Goal: Find specific page/section: Find specific page/section

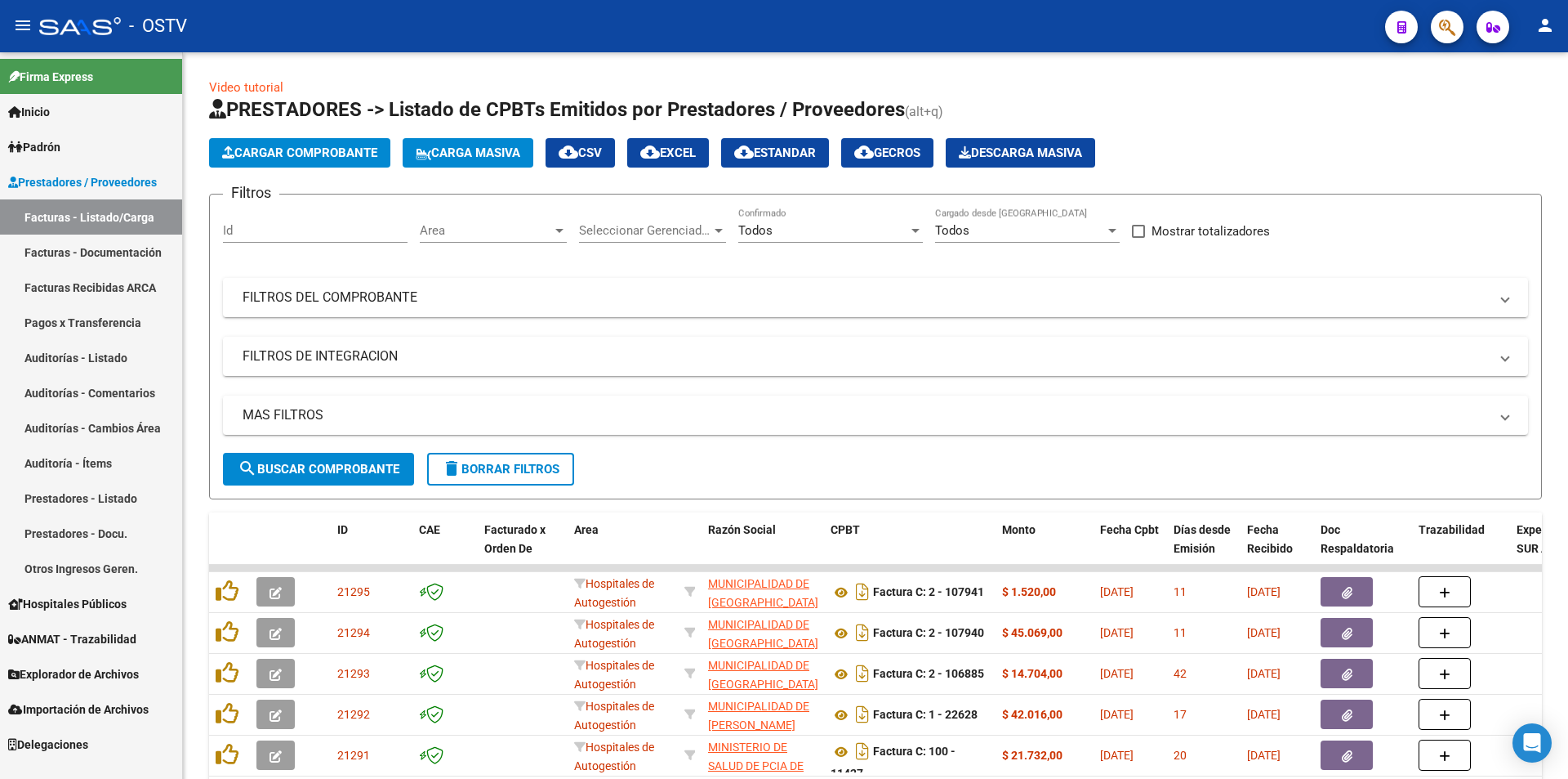
scroll to position [313, 0]
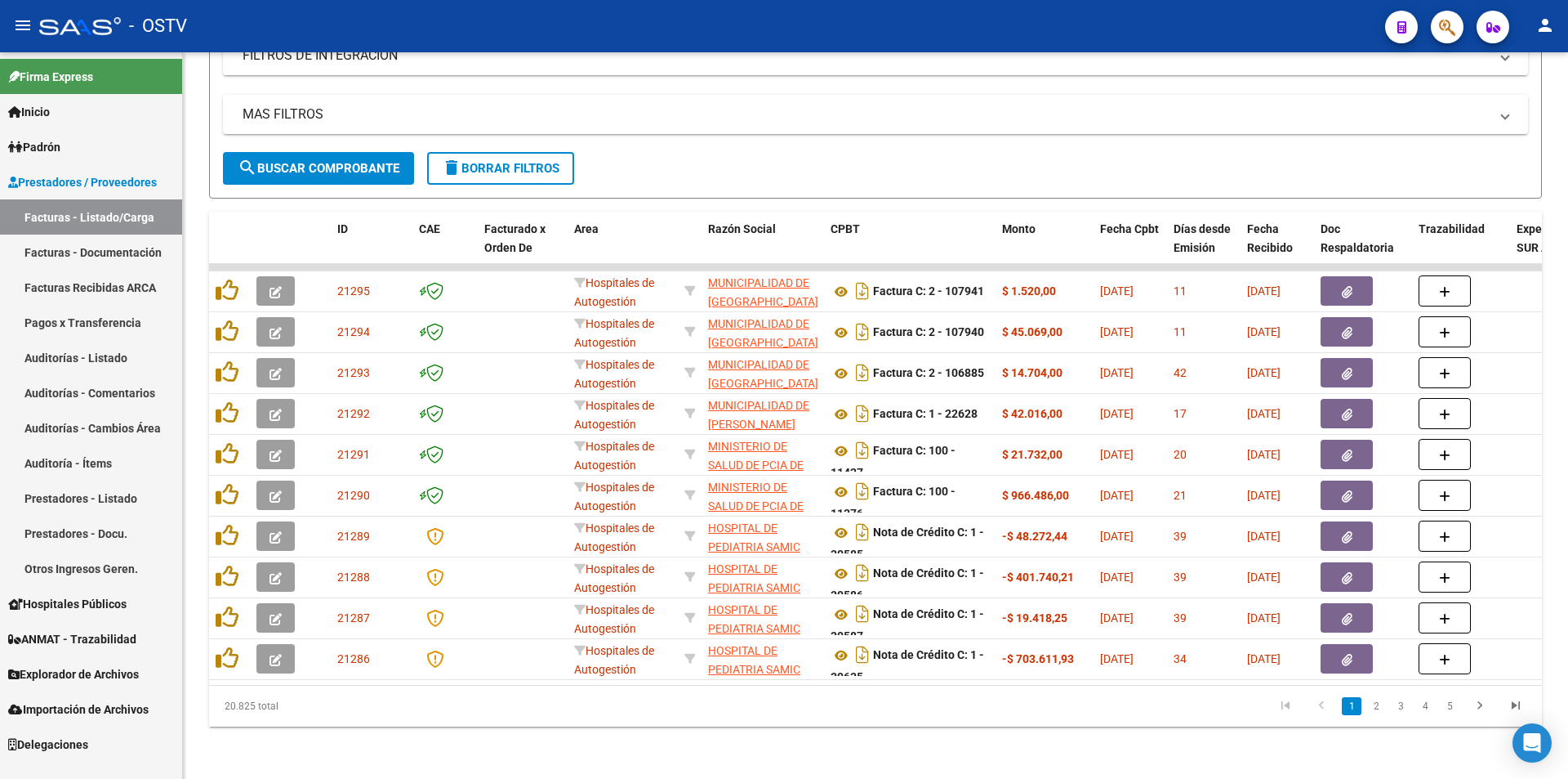
click at [325, 161] on span "search Buscar Comprobante" at bounding box center [318, 167] width 161 height 15
click at [316, 152] on button "search Buscar Comprobante" at bounding box center [318, 167] width 191 height 33
click at [312, 161] on span "search Buscar Comprobante" at bounding box center [318, 167] width 161 height 15
click at [303, 161] on span "search Buscar Comprobante" at bounding box center [318, 167] width 161 height 15
click at [330, 161] on span "search Buscar Comprobante" at bounding box center [318, 167] width 161 height 15
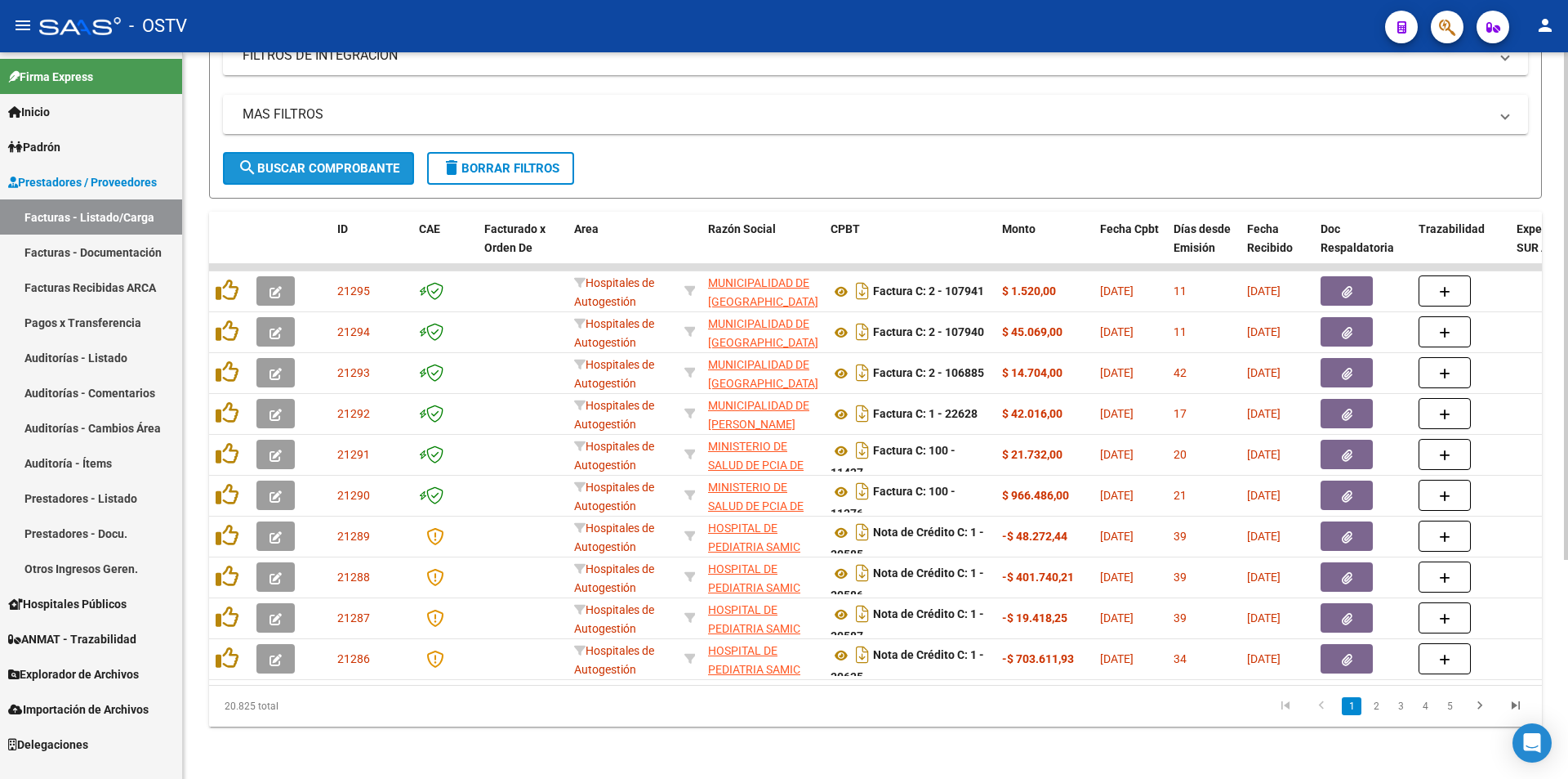
click at [325, 161] on span "search Buscar Comprobante" at bounding box center [318, 167] width 161 height 15
click at [317, 161] on span "search Buscar Comprobante" at bounding box center [318, 167] width 161 height 15
click at [327, 161] on span "search Buscar Comprobante" at bounding box center [318, 167] width 161 height 15
click at [319, 161] on span "search Buscar Comprobante" at bounding box center [318, 167] width 161 height 15
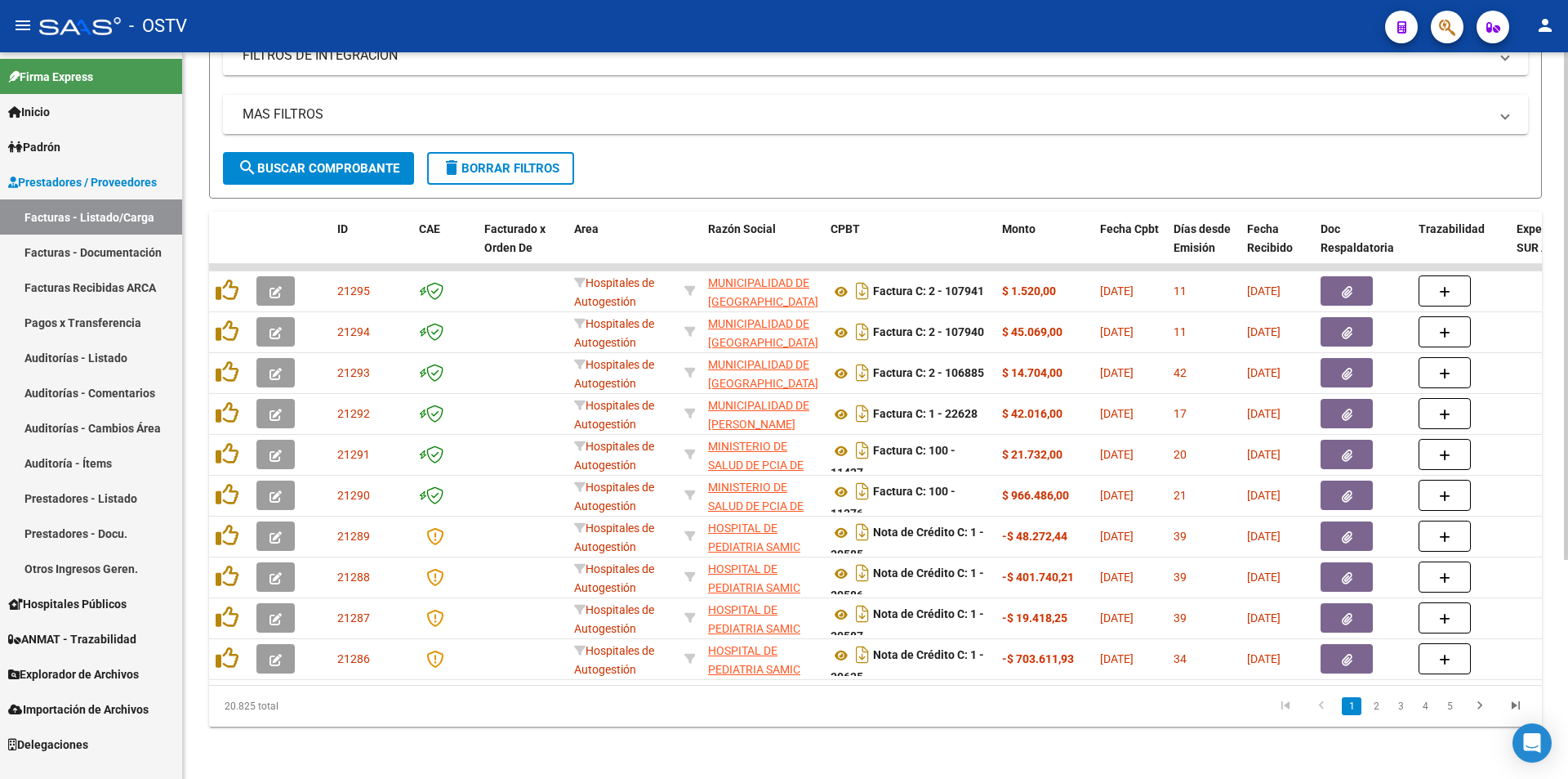
click at [319, 161] on span "search Buscar Comprobante" at bounding box center [318, 167] width 161 height 15
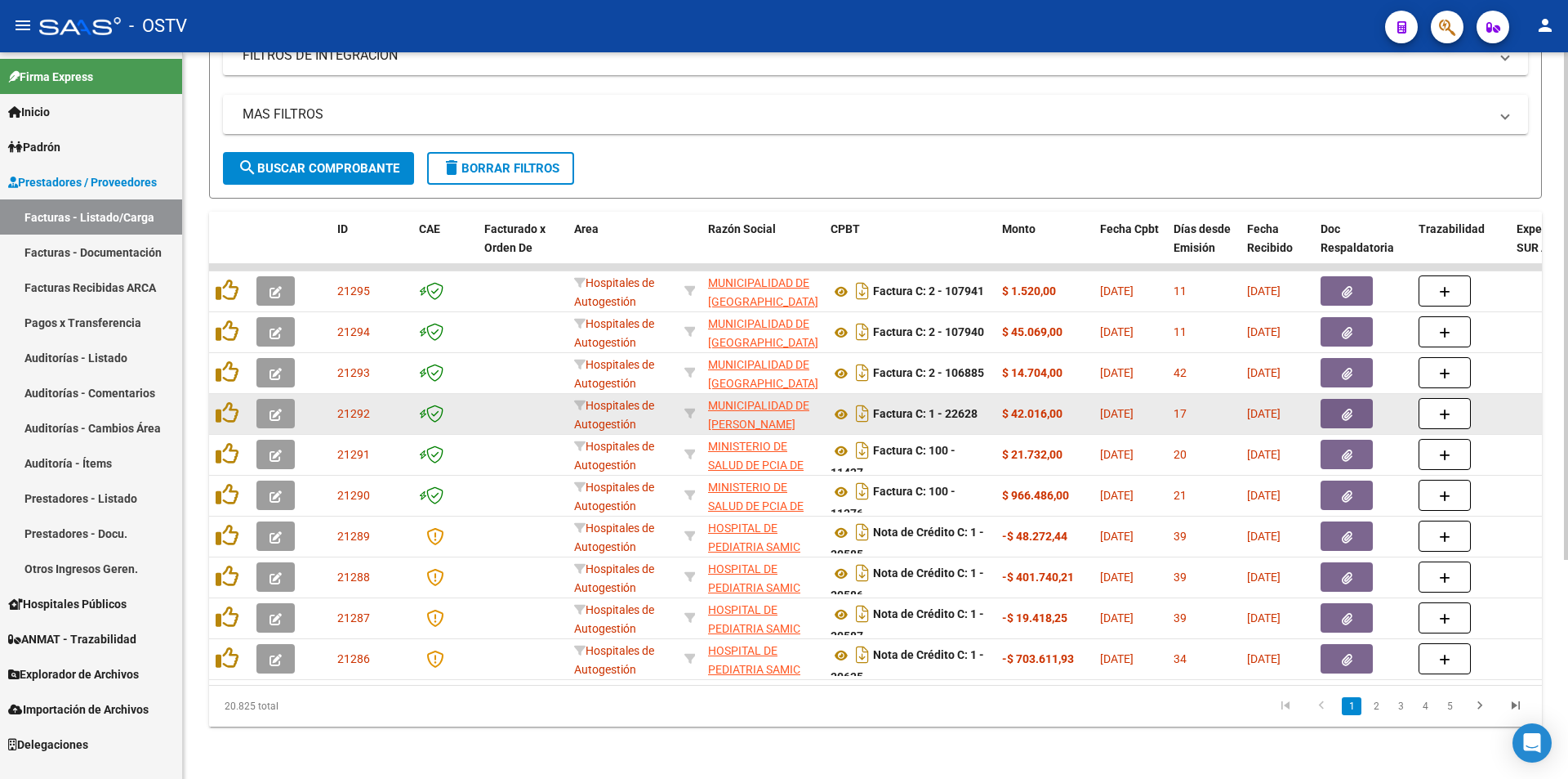
click at [289, 408] on button "button" at bounding box center [275, 413] width 39 height 30
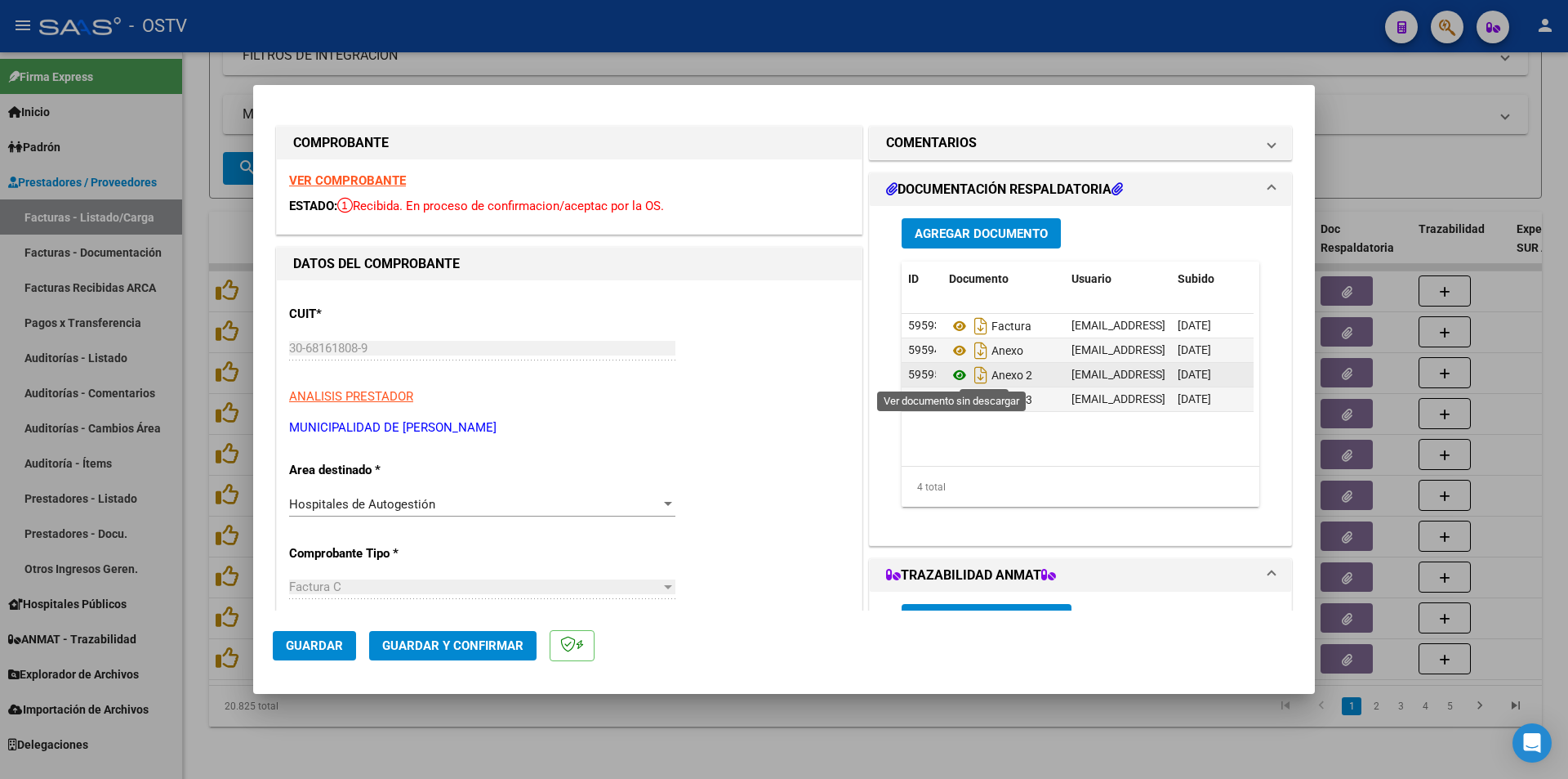
click at [952, 371] on icon at bounding box center [959, 376] width 21 height 20
click at [949, 347] on icon at bounding box center [959, 351] width 21 height 20
click at [198, 281] on div at bounding box center [784, 390] width 1568 height 779
type input "$ 0,00"
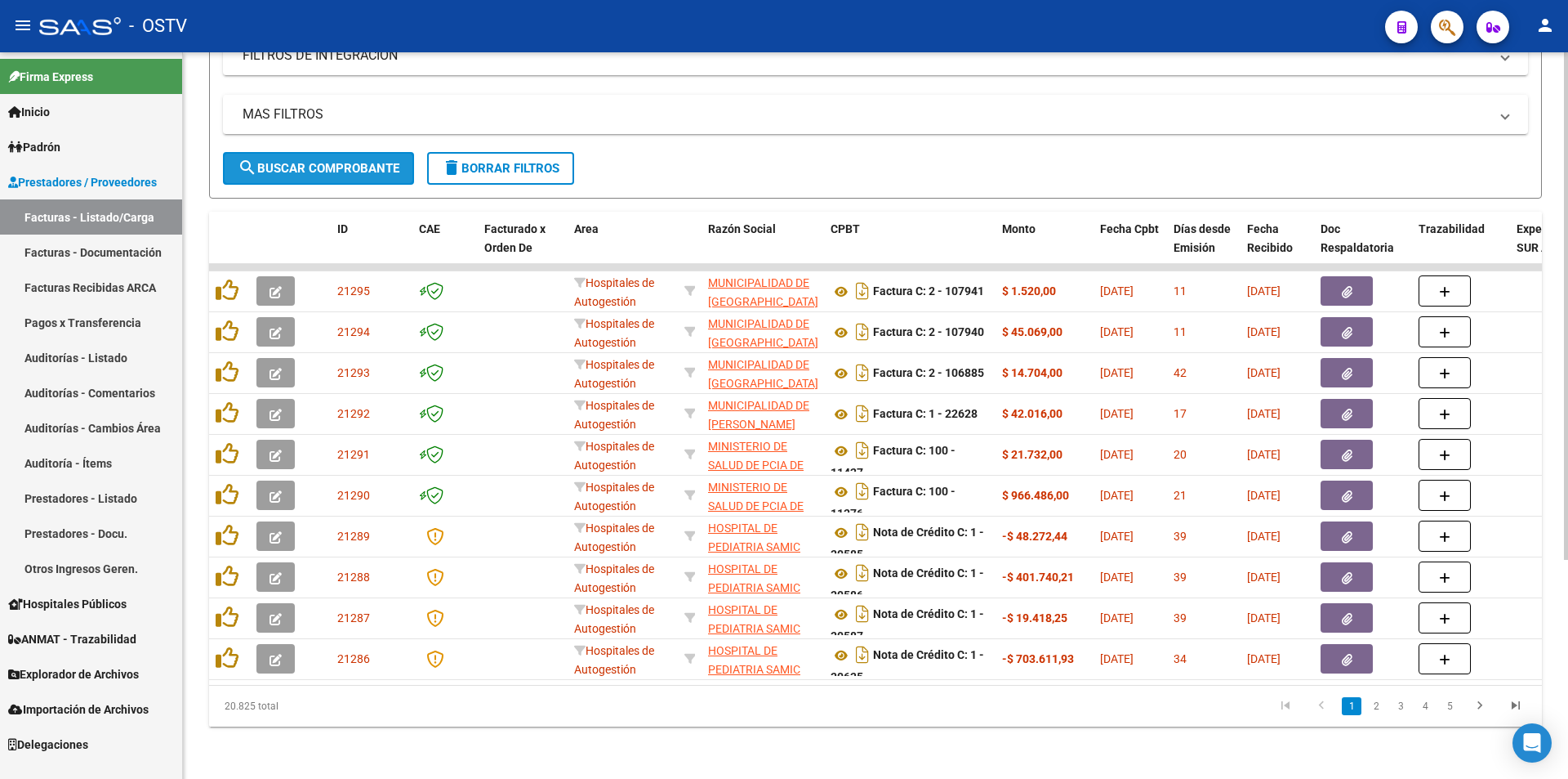
click at [332, 161] on span "search Buscar Comprobante" at bounding box center [318, 167] width 161 height 15
click at [504, 161] on span "delete Borrar Filtros" at bounding box center [500, 167] width 118 height 15
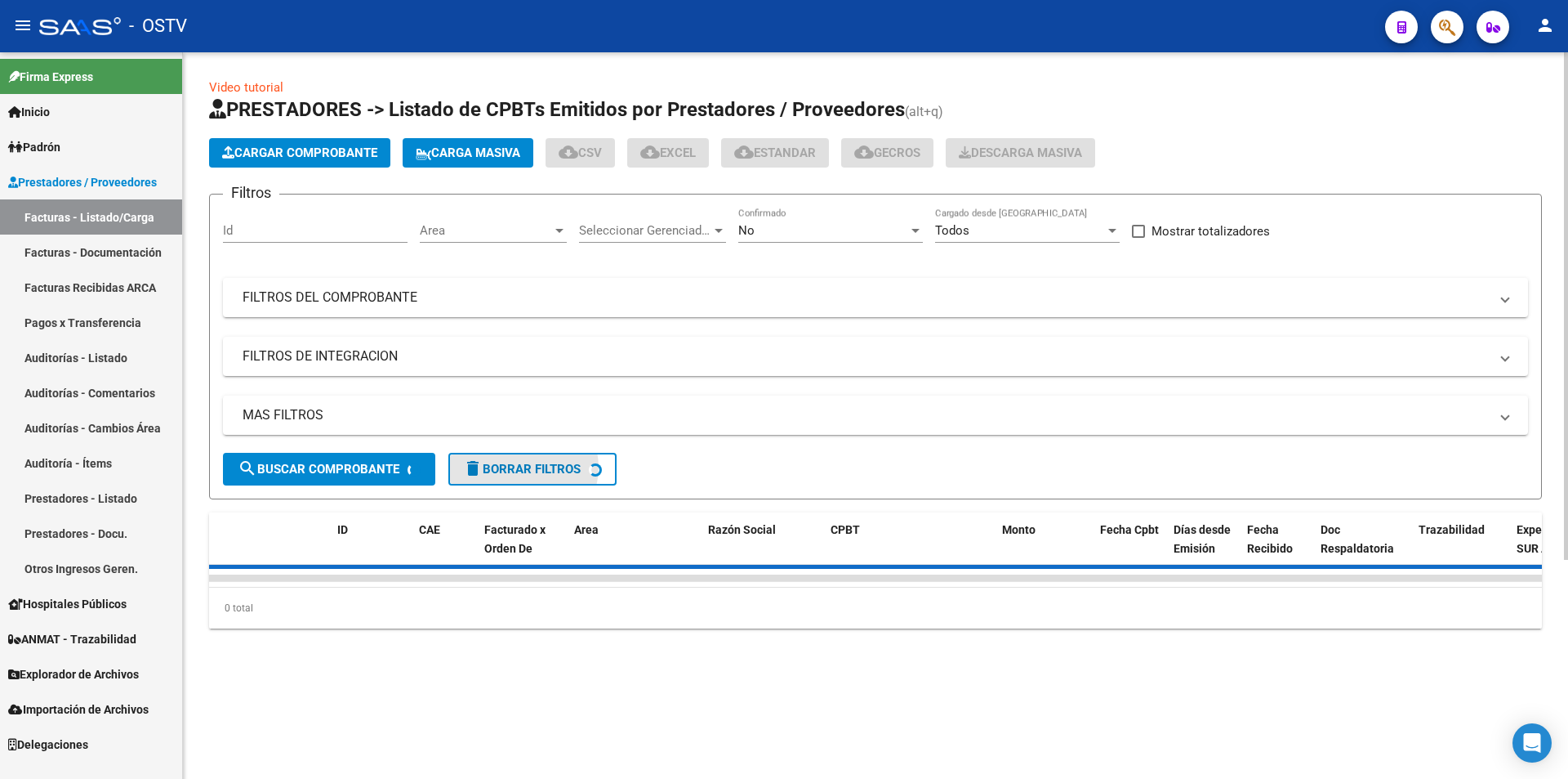
scroll to position [0, 0]
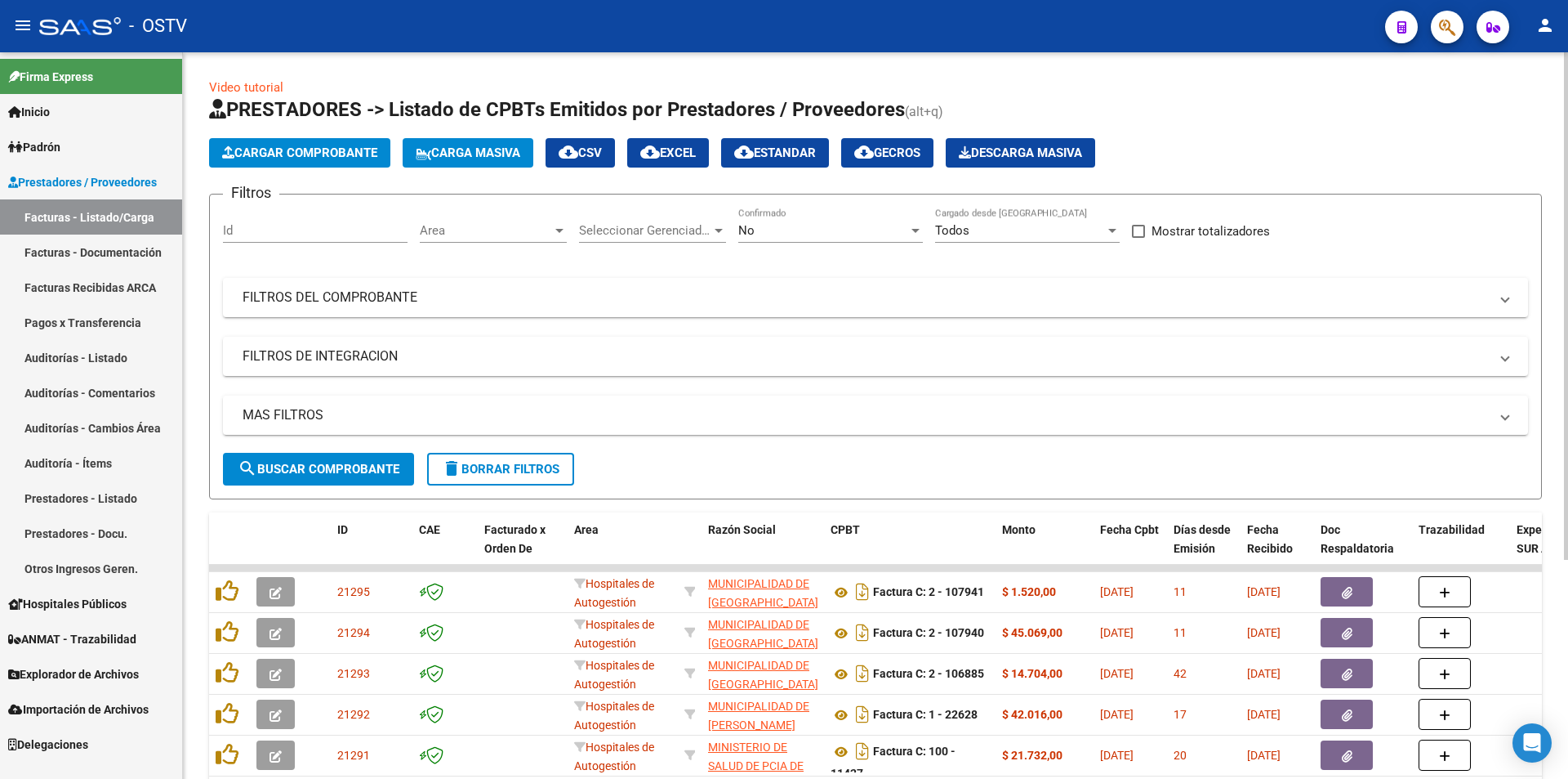
click at [765, 222] on div "No Confirmado" at bounding box center [830, 224] width 184 height 35
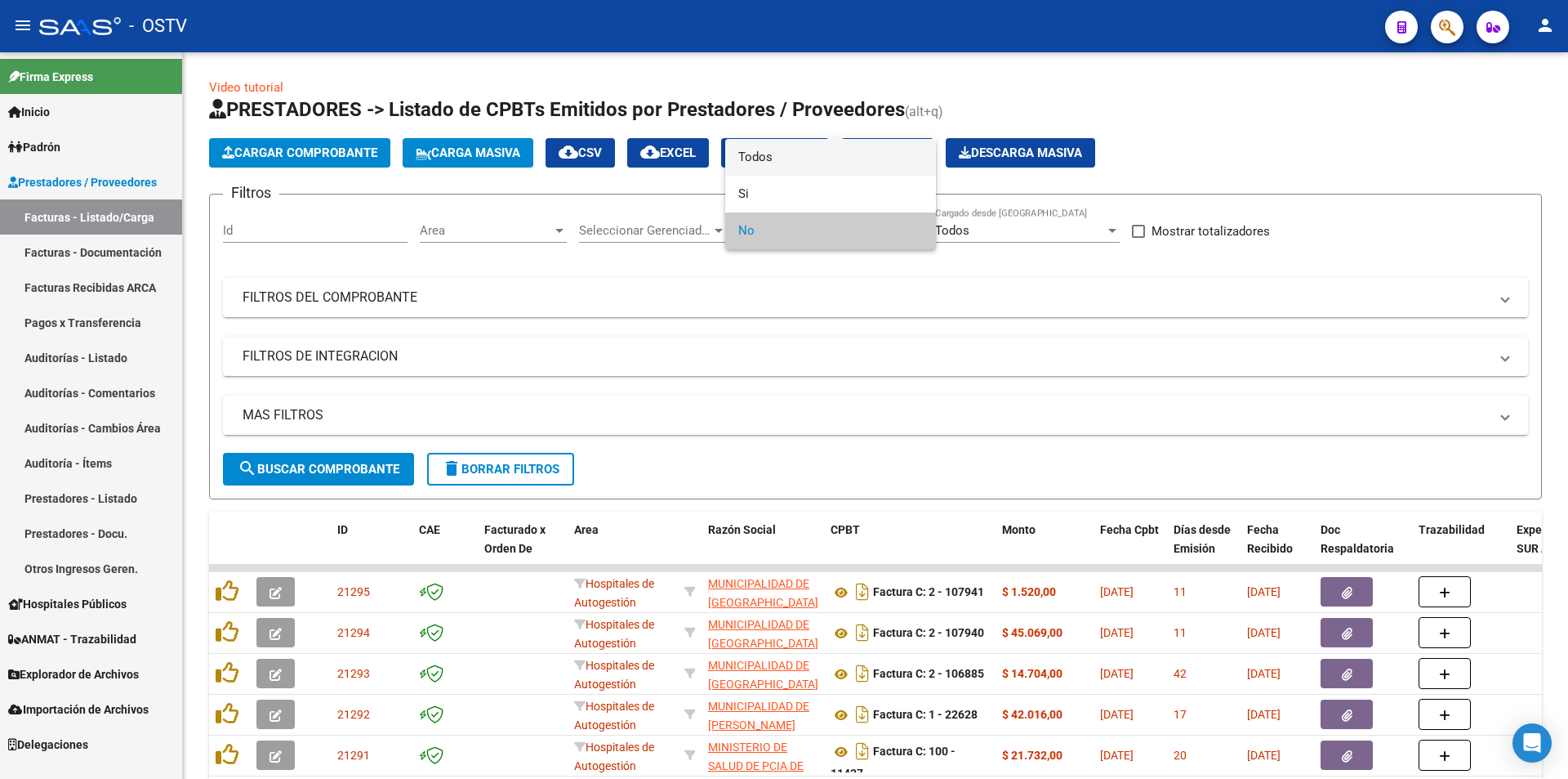
click at [752, 163] on span "Todos" at bounding box center [830, 157] width 184 height 37
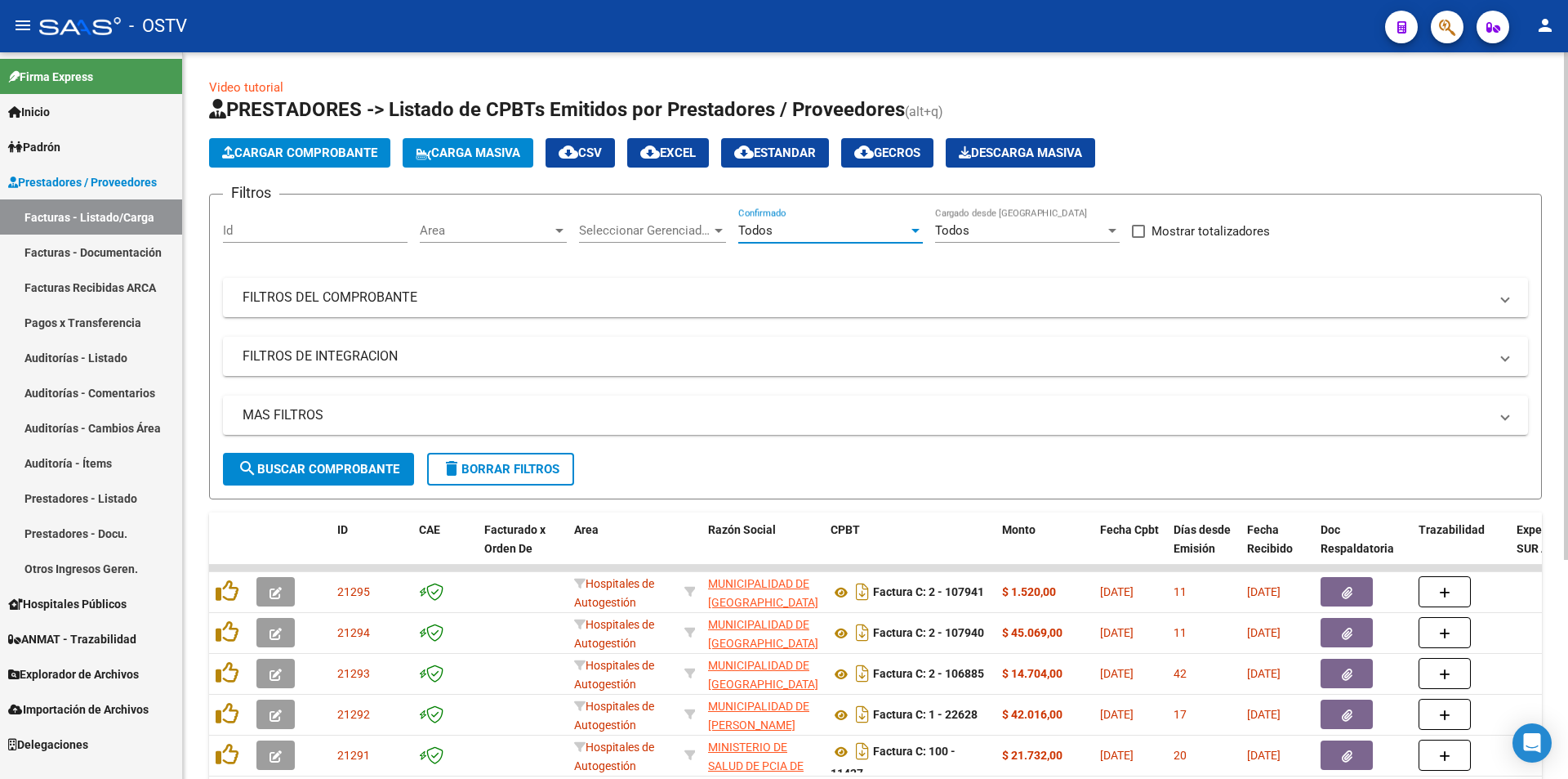
click at [321, 463] on span "search Buscar Comprobante" at bounding box center [318, 469] width 161 height 15
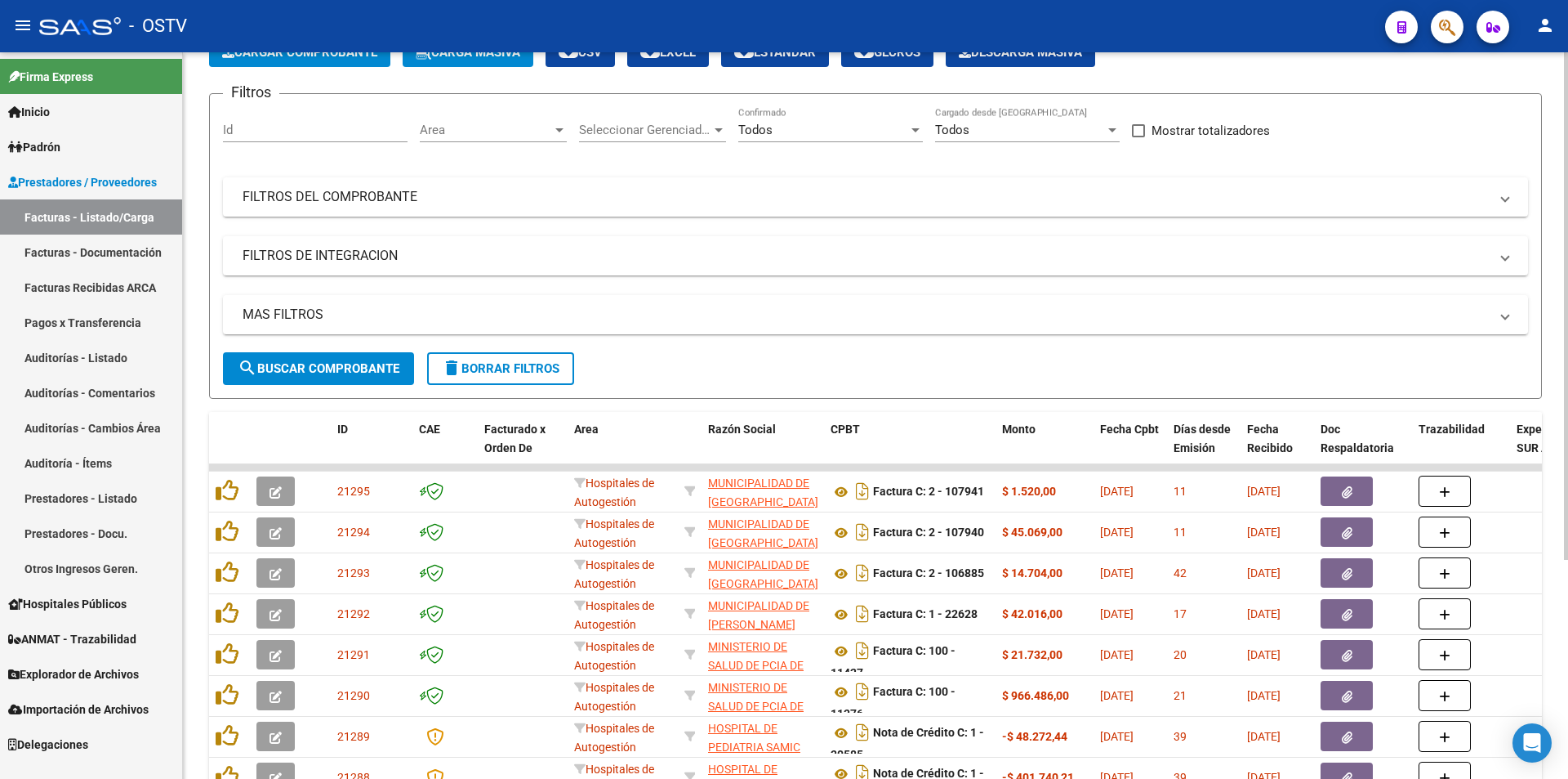
scroll to position [245, 0]
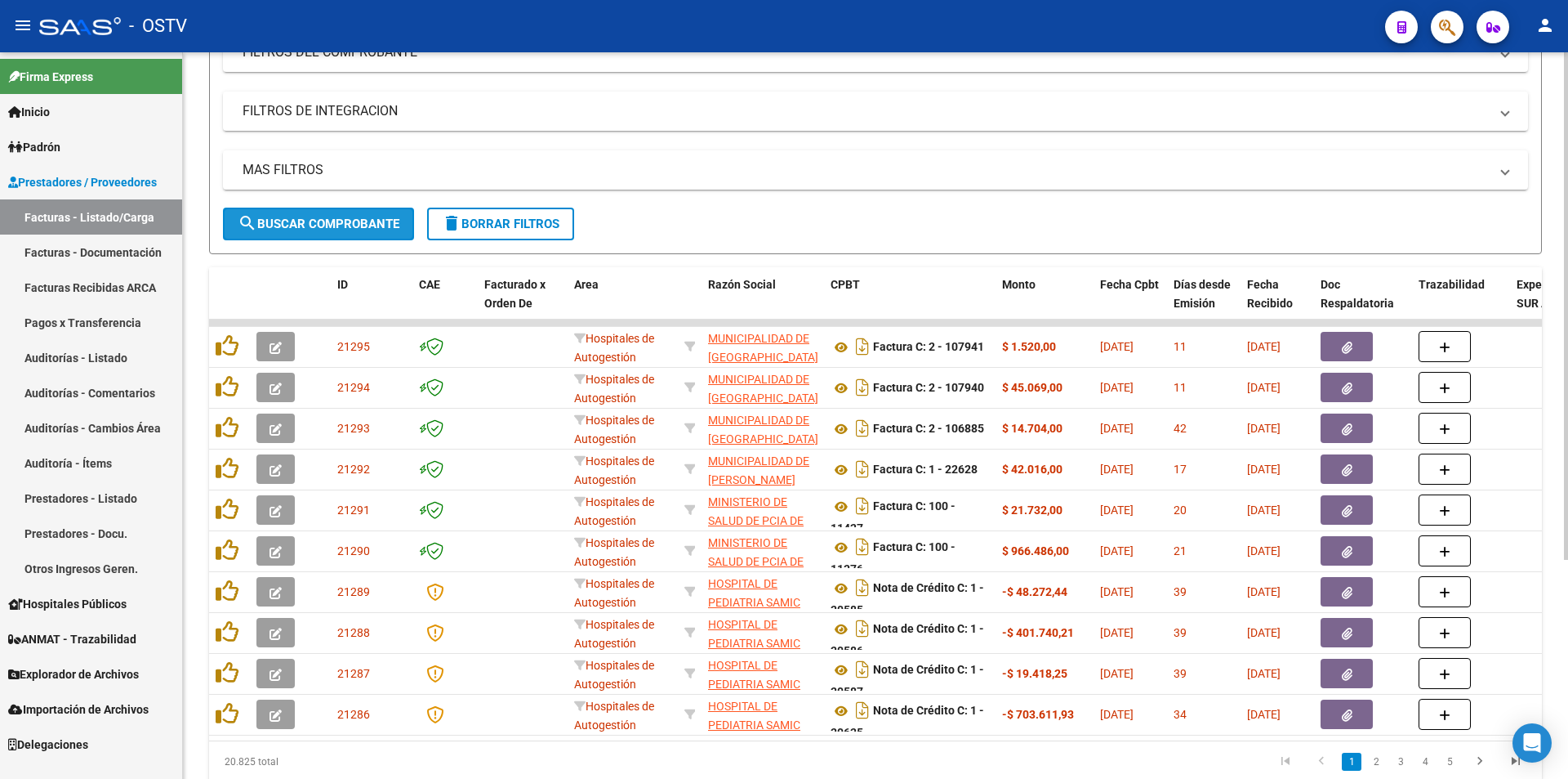
click at [348, 225] on span "search Buscar Comprobante" at bounding box center [318, 223] width 161 height 15
click at [323, 229] on span "search Buscar Comprobante" at bounding box center [318, 223] width 161 height 15
click at [324, 225] on span "search Buscar Comprobante" at bounding box center [318, 223] width 161 height 15
click at [330, 234] on button "search Buscar Comprobante" at bounding box center [318, 223] width 191 height 33
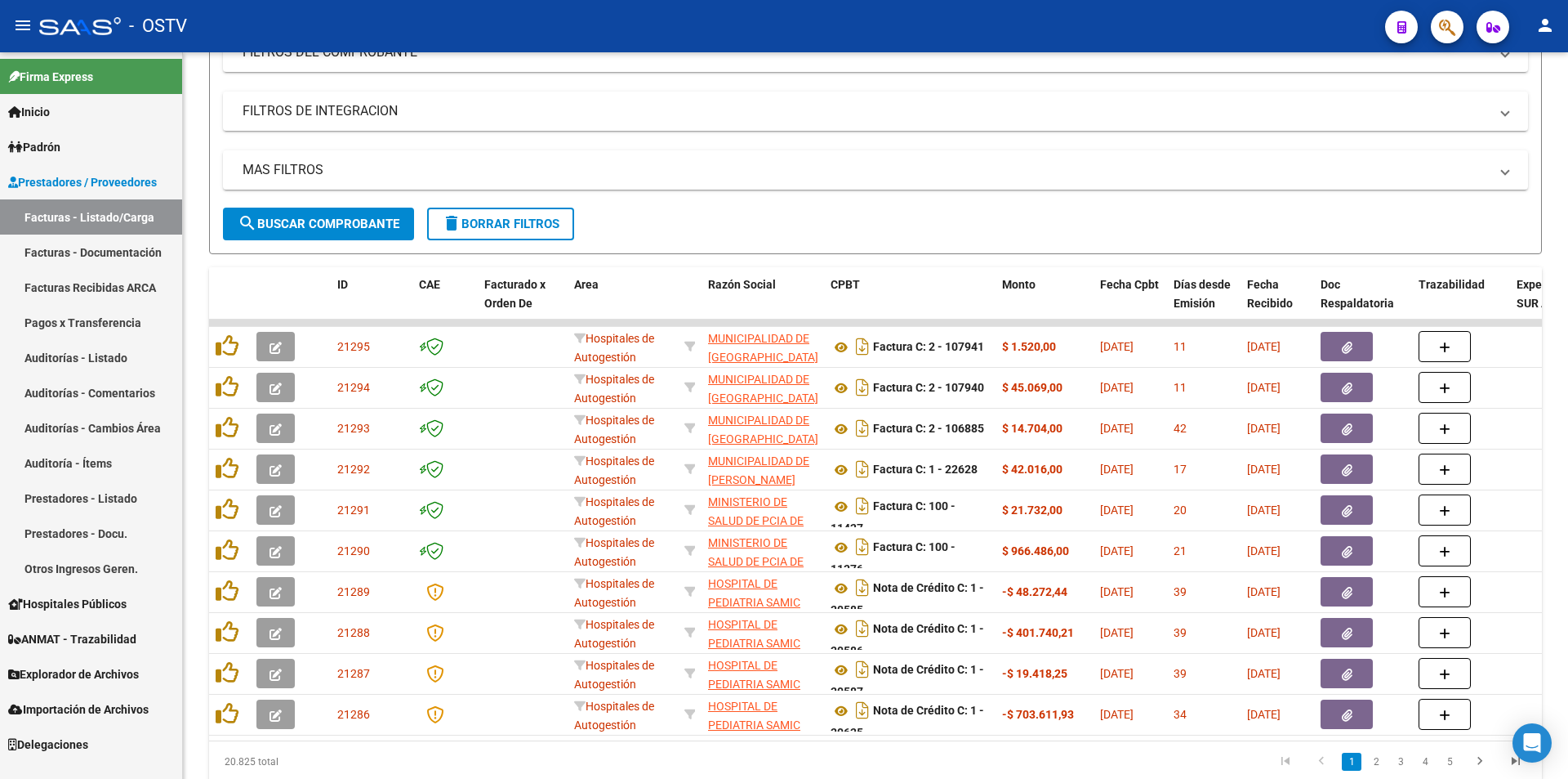
click at [65, 319] on link "Pagos x Transferencia" at bounding box center [91, 322] width 182 height 35
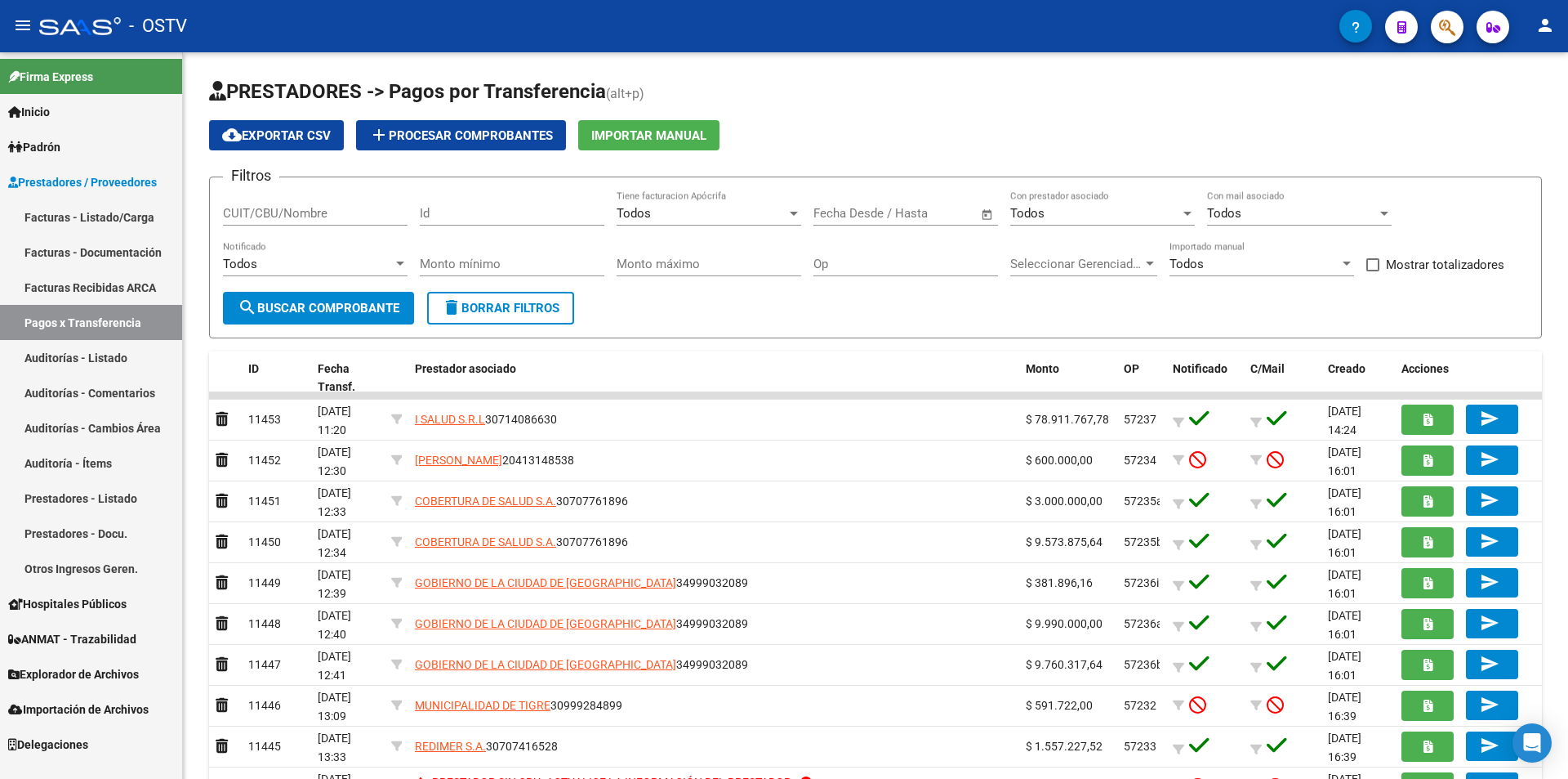
click at [64, 215] on link "Facturas - Listado/Carga" at bounding box center [91, 216] width 182 height 35
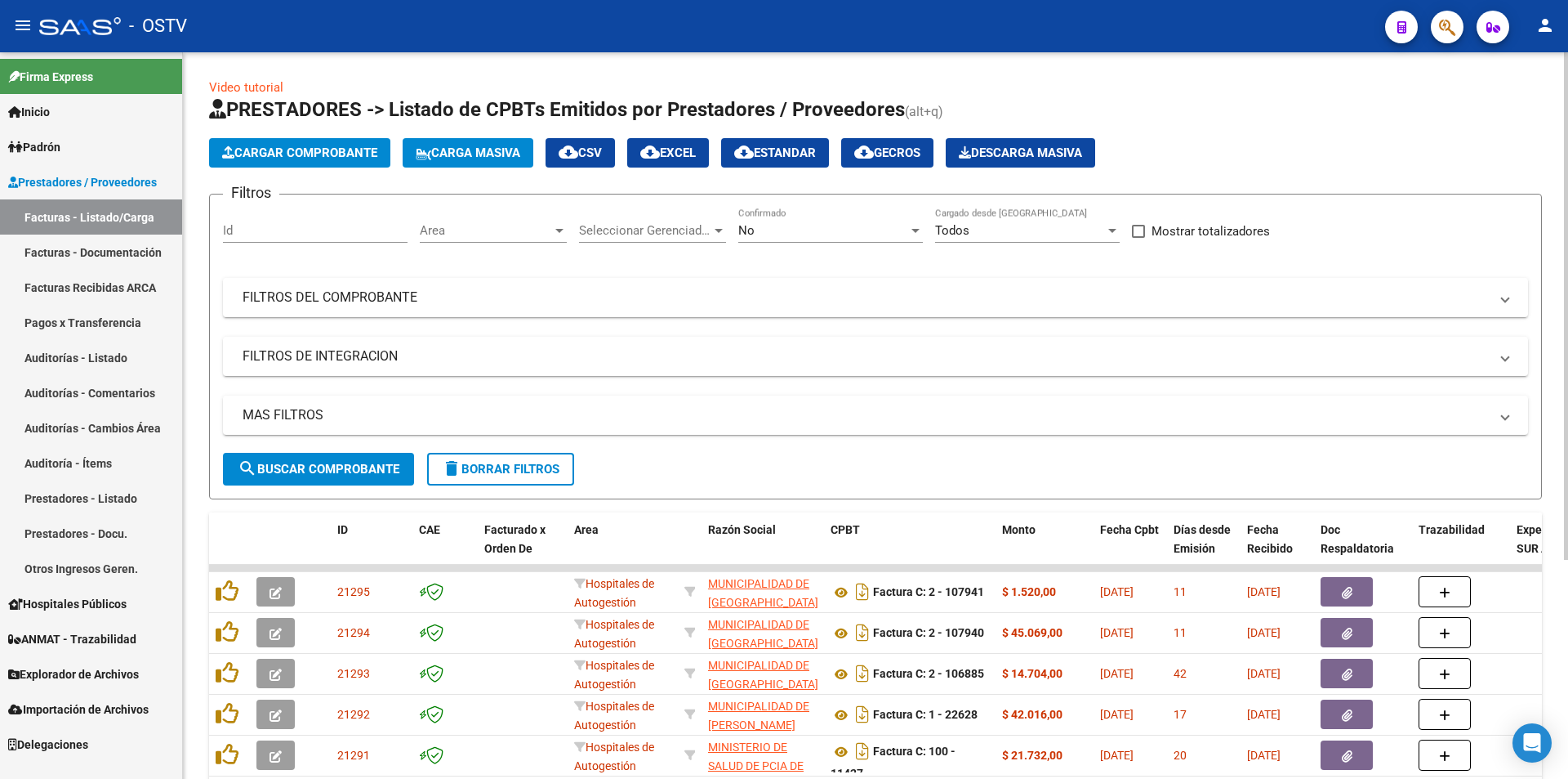
click at [821, 230] on div "No" at bounding box center [823, 230] width 170 height 15
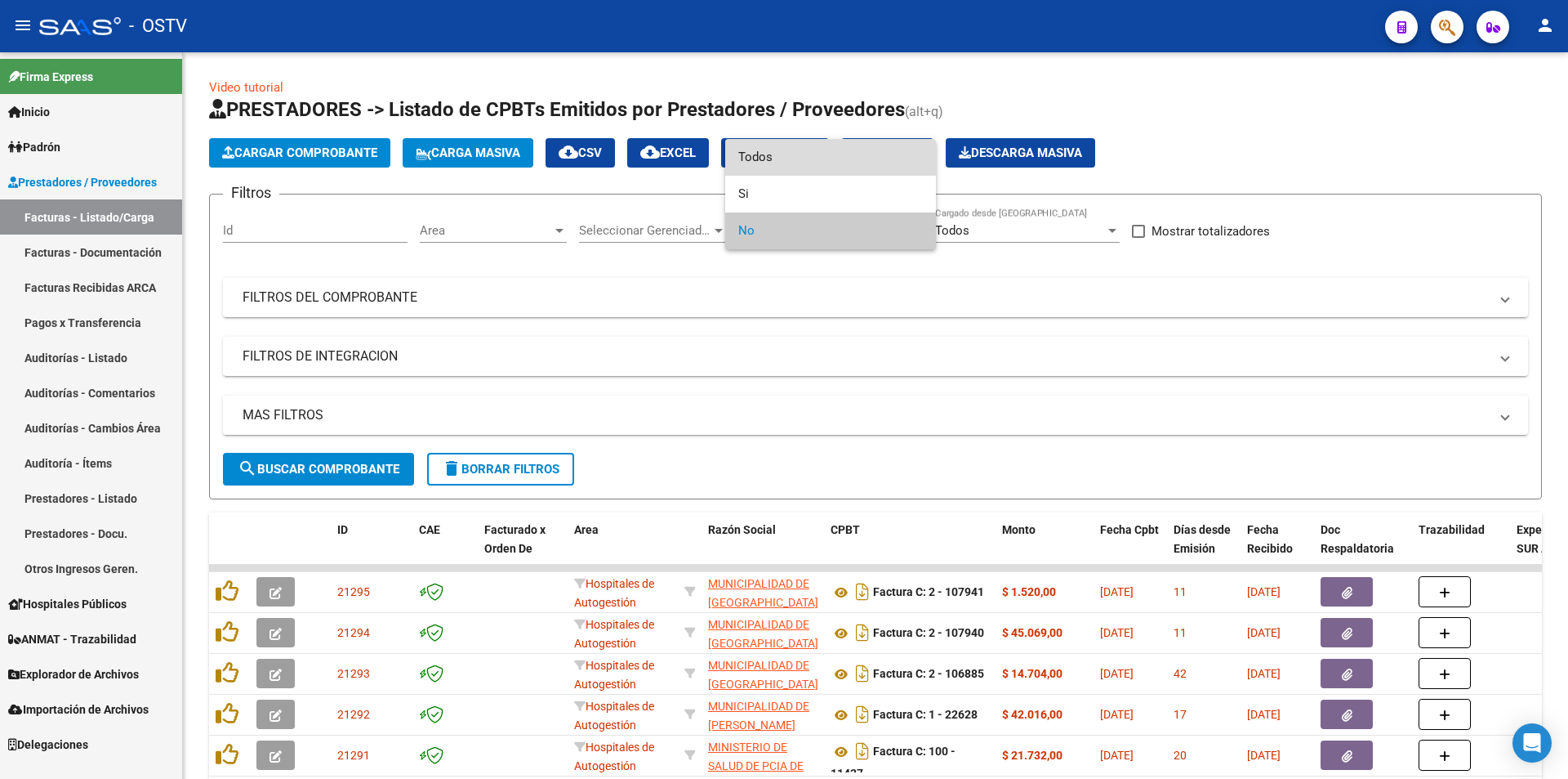
click at [826, 156] on span "Todos" at bounding box center [830, 157] width 184 height 37
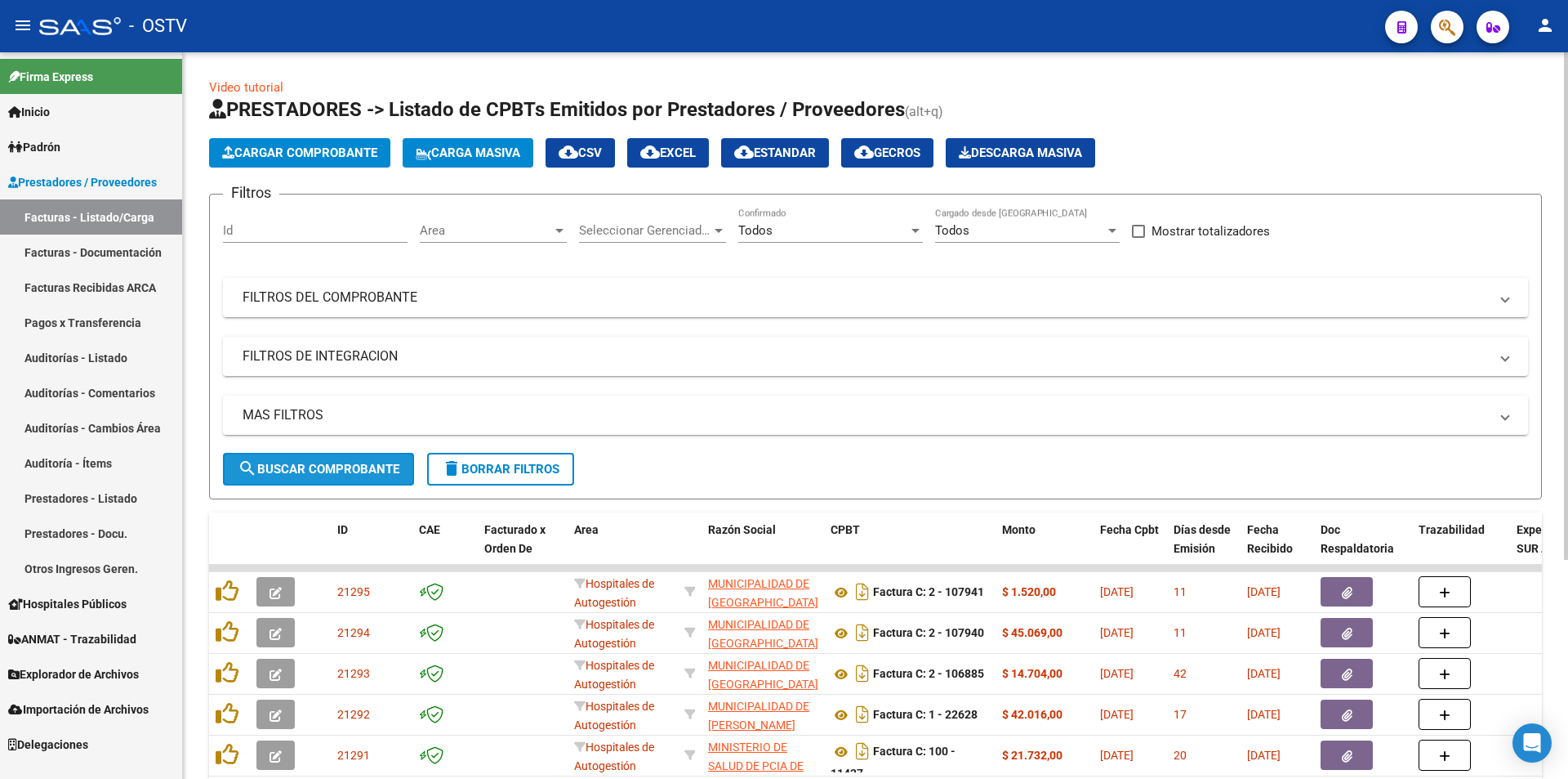
click at [329, 464] on span "search Buscar Comprobante" at bounding box center [318, 469] width 161 height 15
click at [326, 465] on span "search Buscar Comprobante" at bounding box center [318, 469] width 161 height 15
click at [327, 464] on span "search Buscar Comprobante" at bounding box center [318, 469] width 161 height 15
click at [327, 458] on button "search Buscar Comprobante" at bounding box center [318, 469] width 191 height 33
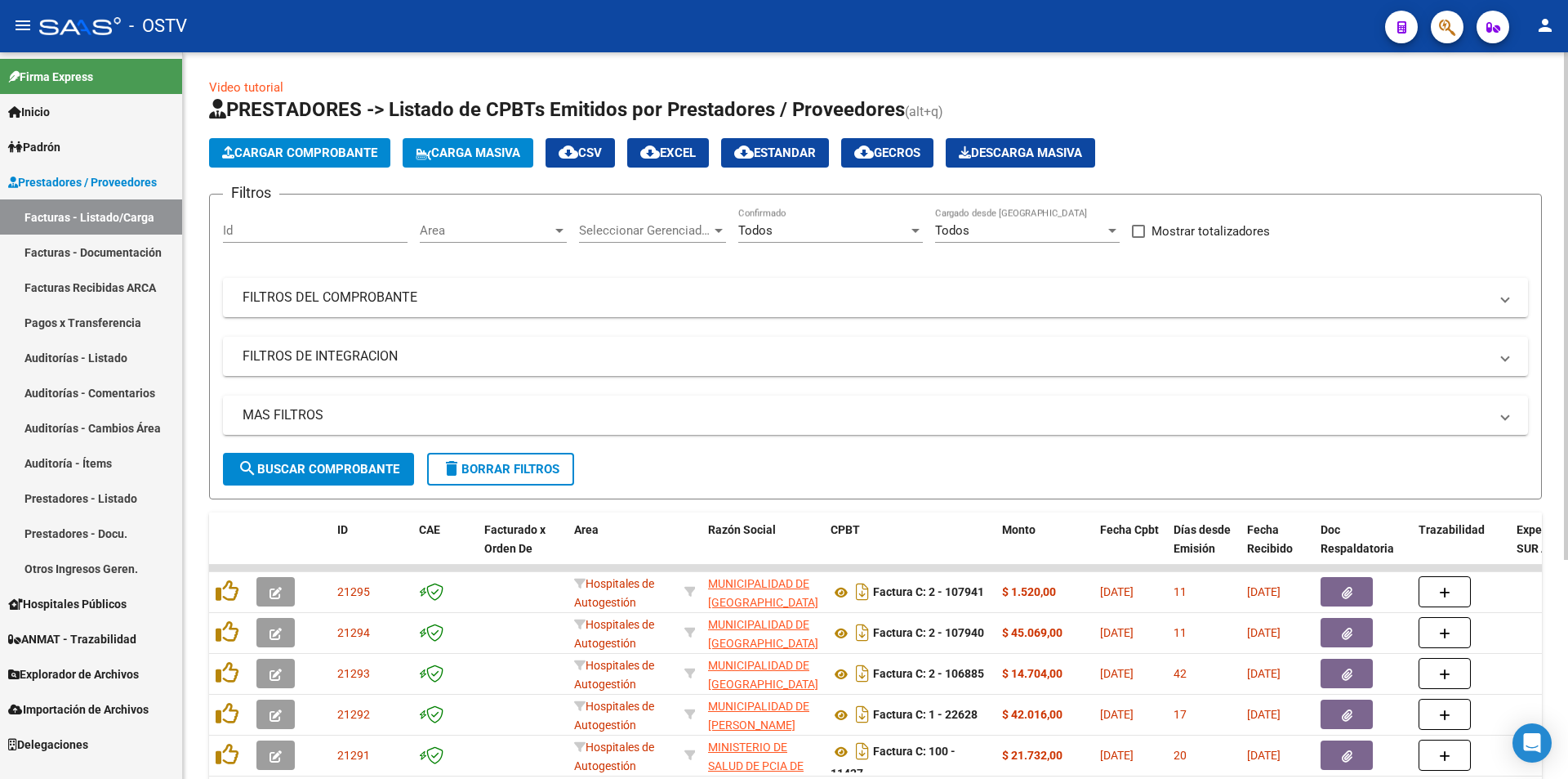
click at [316, 460] on button "search Buscar Comprobante" at bounding box center [318, 469] width 191 height 33
click at [318, 468] on span "search Buscar Comprobante" at bounding box center [318, 469] width 161 height 15
click at [378, 454] on button "search Buscar Comprobante" at bounding box center [318, 469] width 191 height 33
click at [352, 449] on div "MAS FILTROS Todos Con Doc. Respaldatoria Todos Con Trazabilidad Todos Asociado …" at bounding box center [876, 424] width 1306 height 57
click at [350, 468] on span "search Buscar Comprobante" at bounding box center [318, 469] width 161 height 15
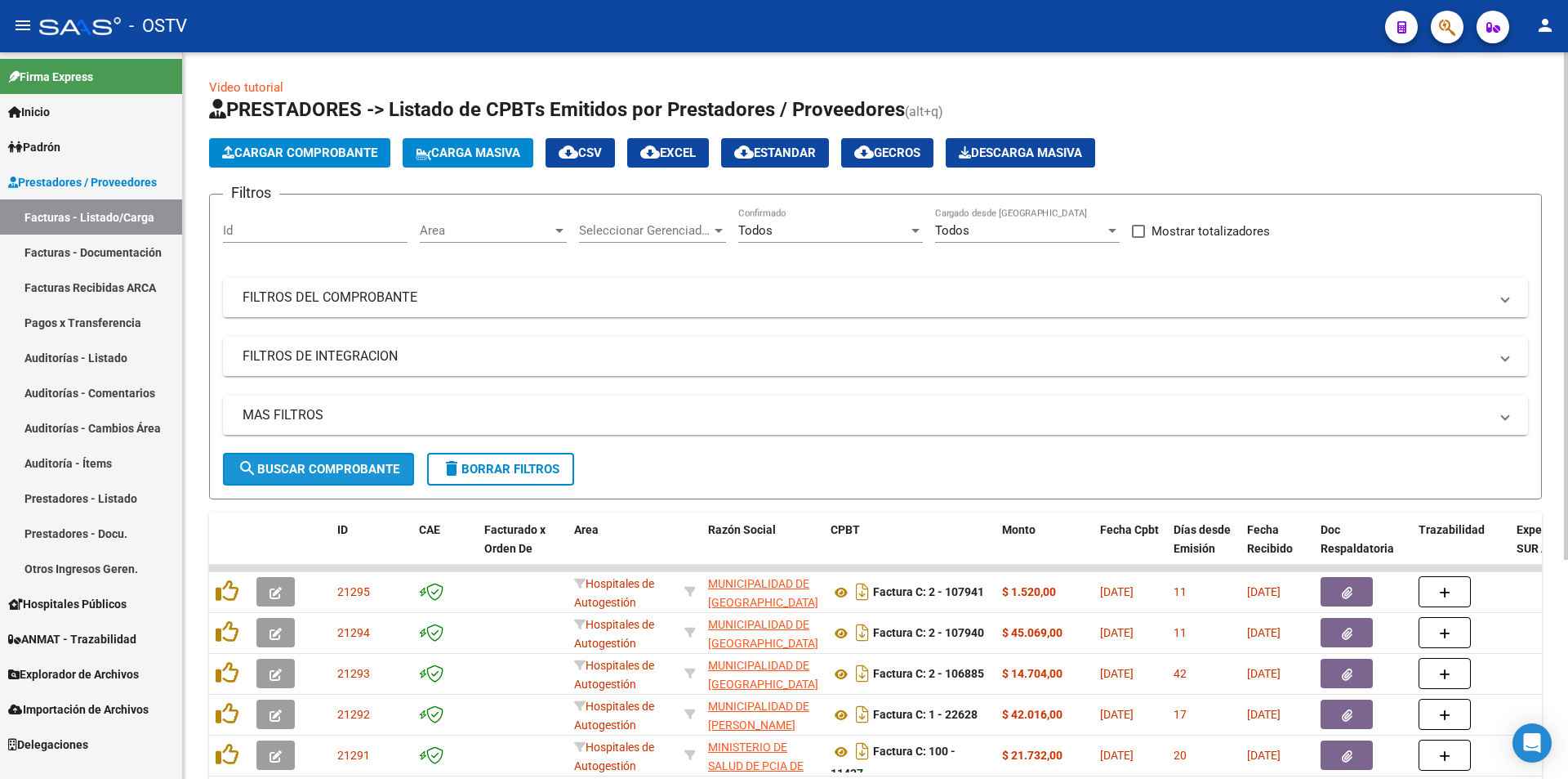
click at [317, 464] on span "search Buscar Comprobante" at bounding box center [318, 469] width 161 height 15
click at [324, 464] on span "search Buscar Comprobante" at bounding box center [318, 469] width 161 height 15
click at [327, 464] on span "search Buscar Comprobante" at bounding box center [318, 469] width 161 height 15
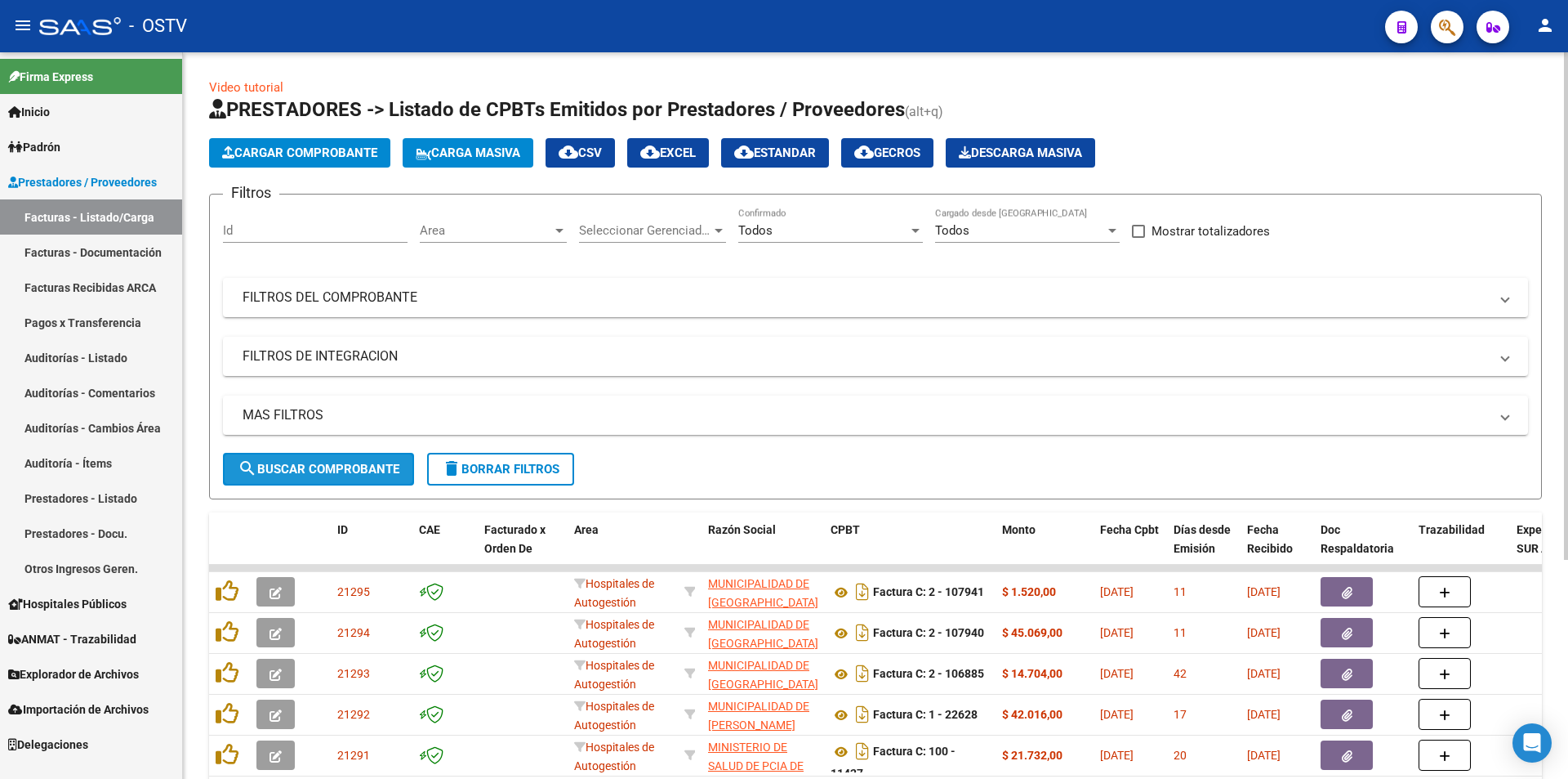
click at [327, 464] on span "search Buscar Comprobante" at bounding box center [318, 469] width 161 height 15
click at [328, 462] on span "search Buscar Comprobante" at bounding box center [318, 469] width 161 height 15
drag, startPoint x: 325, startPoint y: 461, endPoint x: 331, endPoint y: 446, distance: 16.2
click at [324, 460] on button "search Buscar Comprobante" at bounding box center [318, 469] width 191 height 33
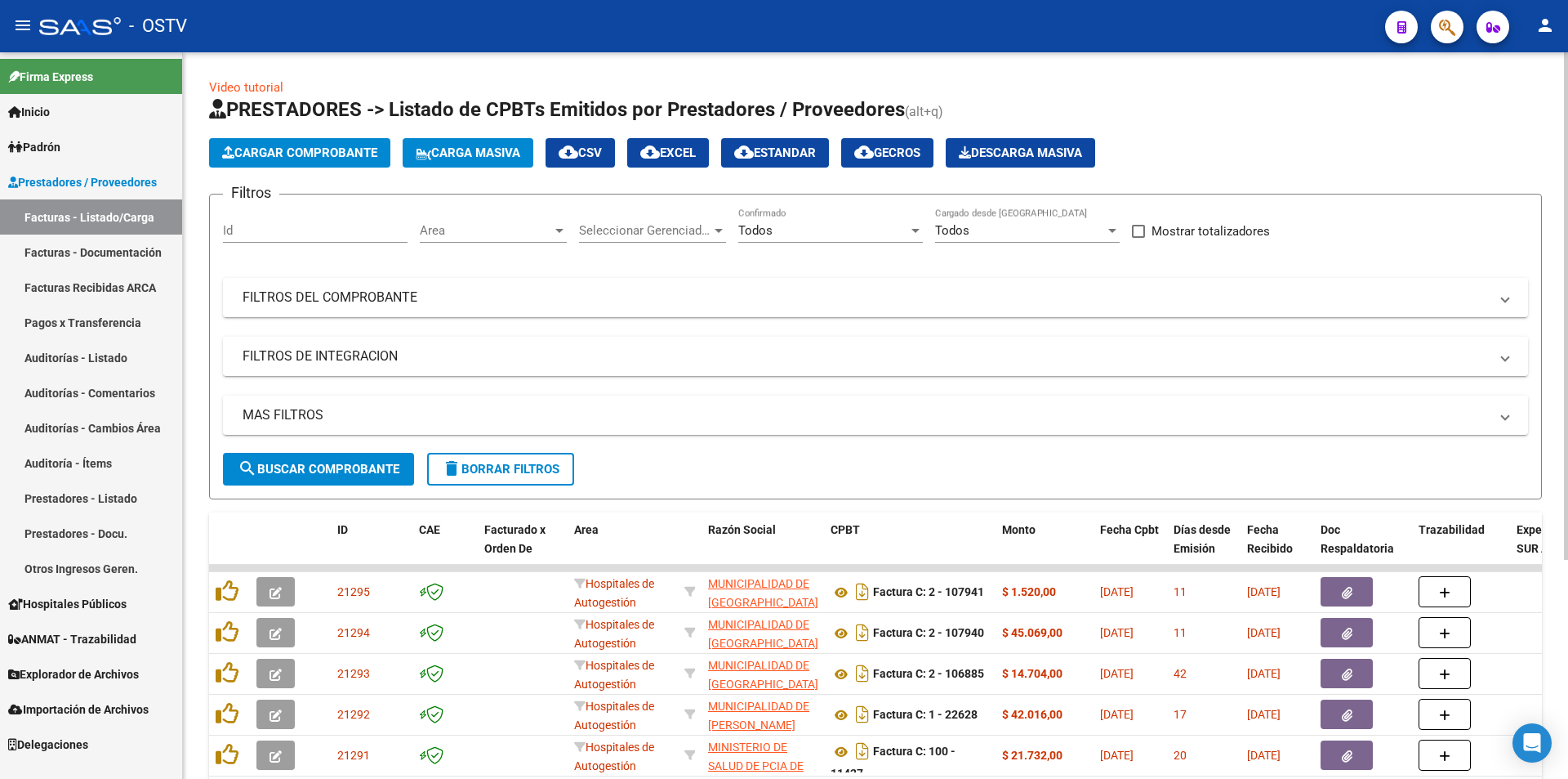
click at [317, 472] on span "search Buscar Comprobante" at bounding box center [318, 469] width 161 height 15
drag, startPoint x: 298, startPoint y: 468, endPoint x: 310, endPoint y: 466, distance: 12.2
click at [299, 468] on span "search Buscar Comprobante" at bounding box center [318, 469] width 161 height 15
click at [330, 466] on span "search Buscar Comprobante" at bounding box center [318, 469] width 161 height 15
click at [319, 464] on span "search Buscar Comprobante" at bounding box center [318, 469] width 161 height 15
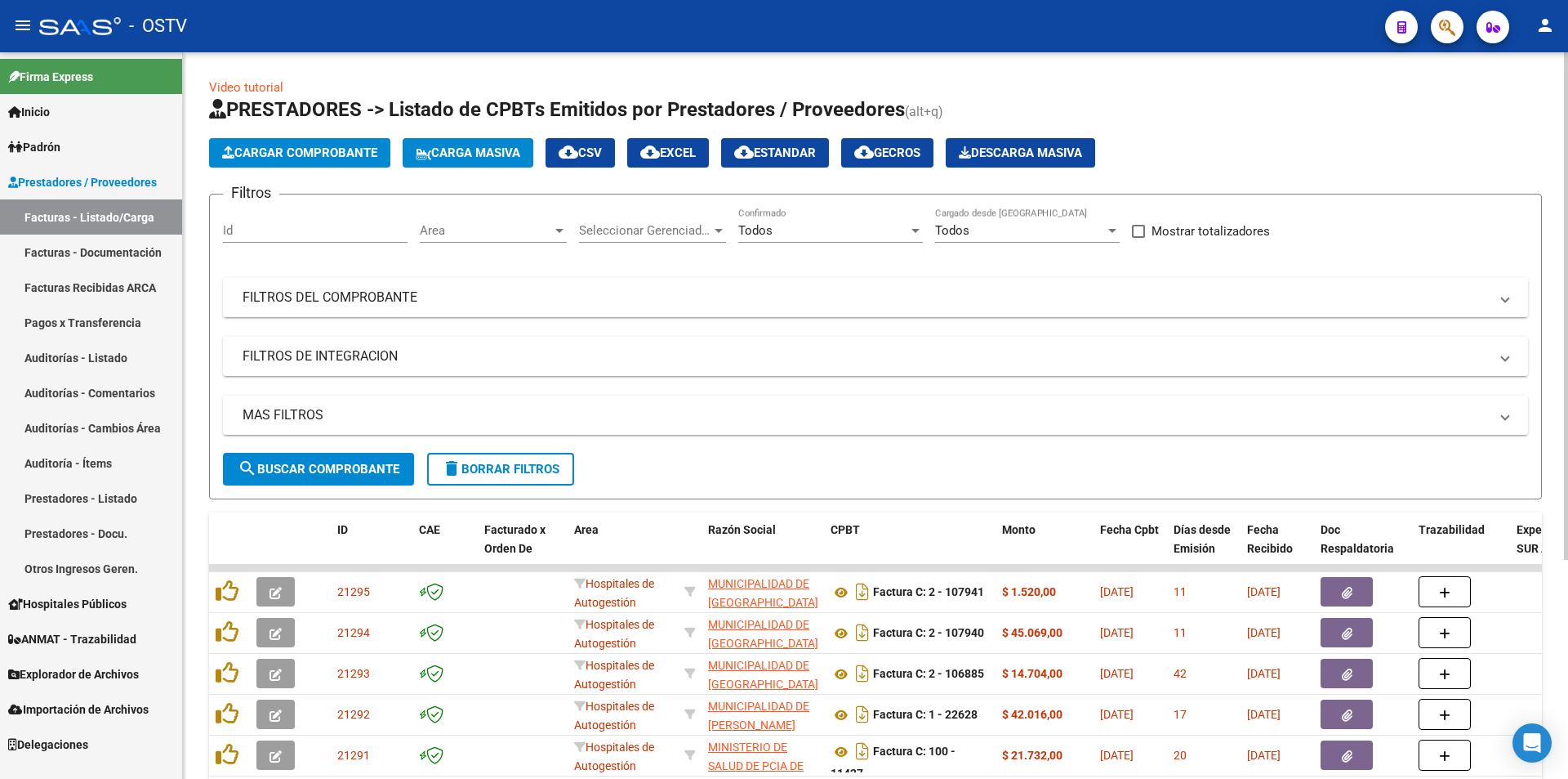
click at [328, 471] on span "search Buscar Comprobante" at bounding box center [318, 469] width 161 height 15
click at [324, 469] on span "search Buscar Comprobante" at bounding box center [318, 469] width 161 height 15
click at [326, 460] on button "search Buscar Comprobante" at bounding box center [318, 469] width 191 height 33
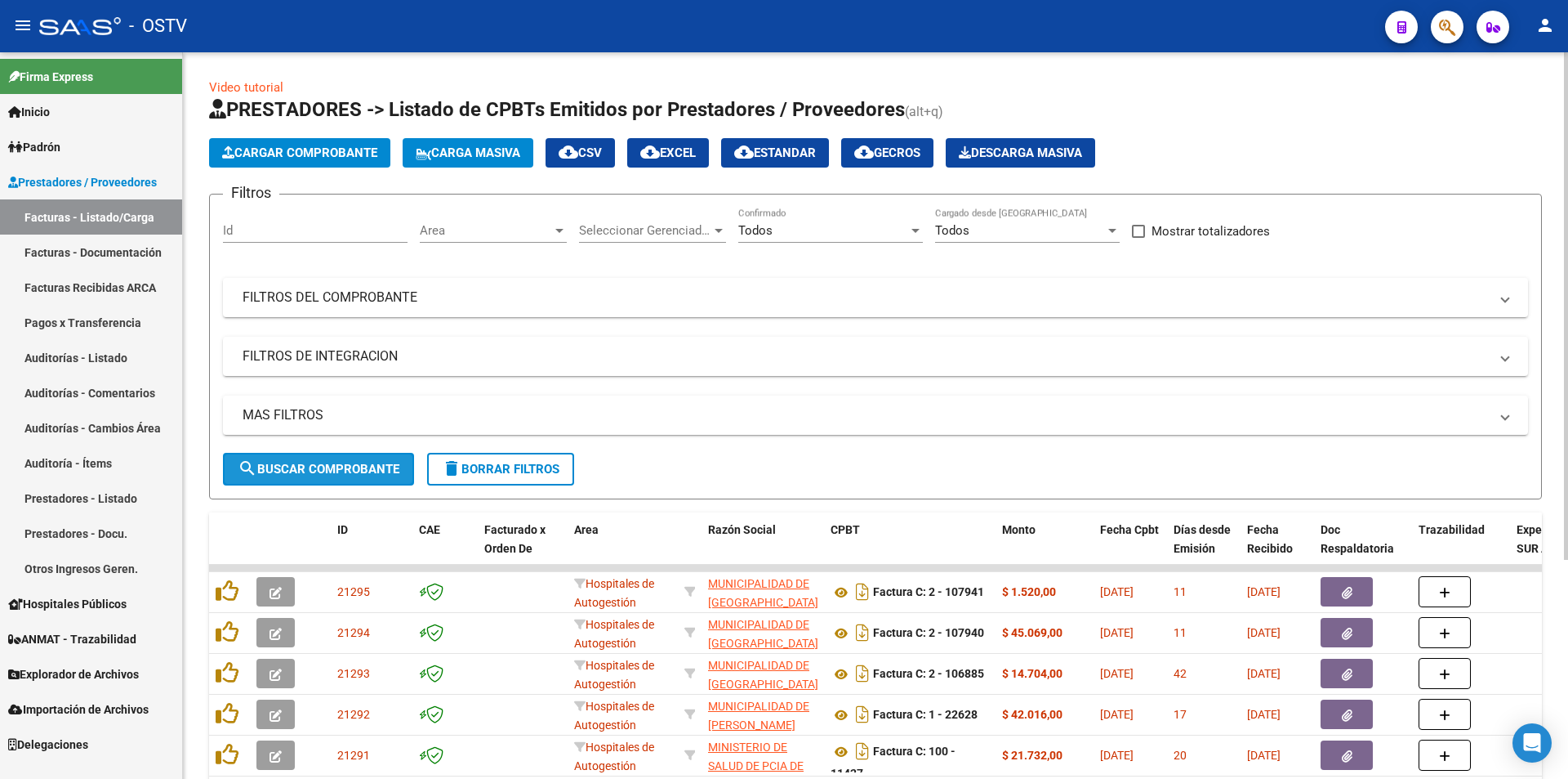
click at [327, 464] on span "search Buscar Comprobante" at bounding box center [318, 469] width 161 height 15
click at [326, 472] on span "search Buscar Comprobante" at bounding box center [318, 469] width 161 height 15
click at [324, 469] on span "search Buscar Comprobante" at bounding box center [318, 469] width 161 height 15
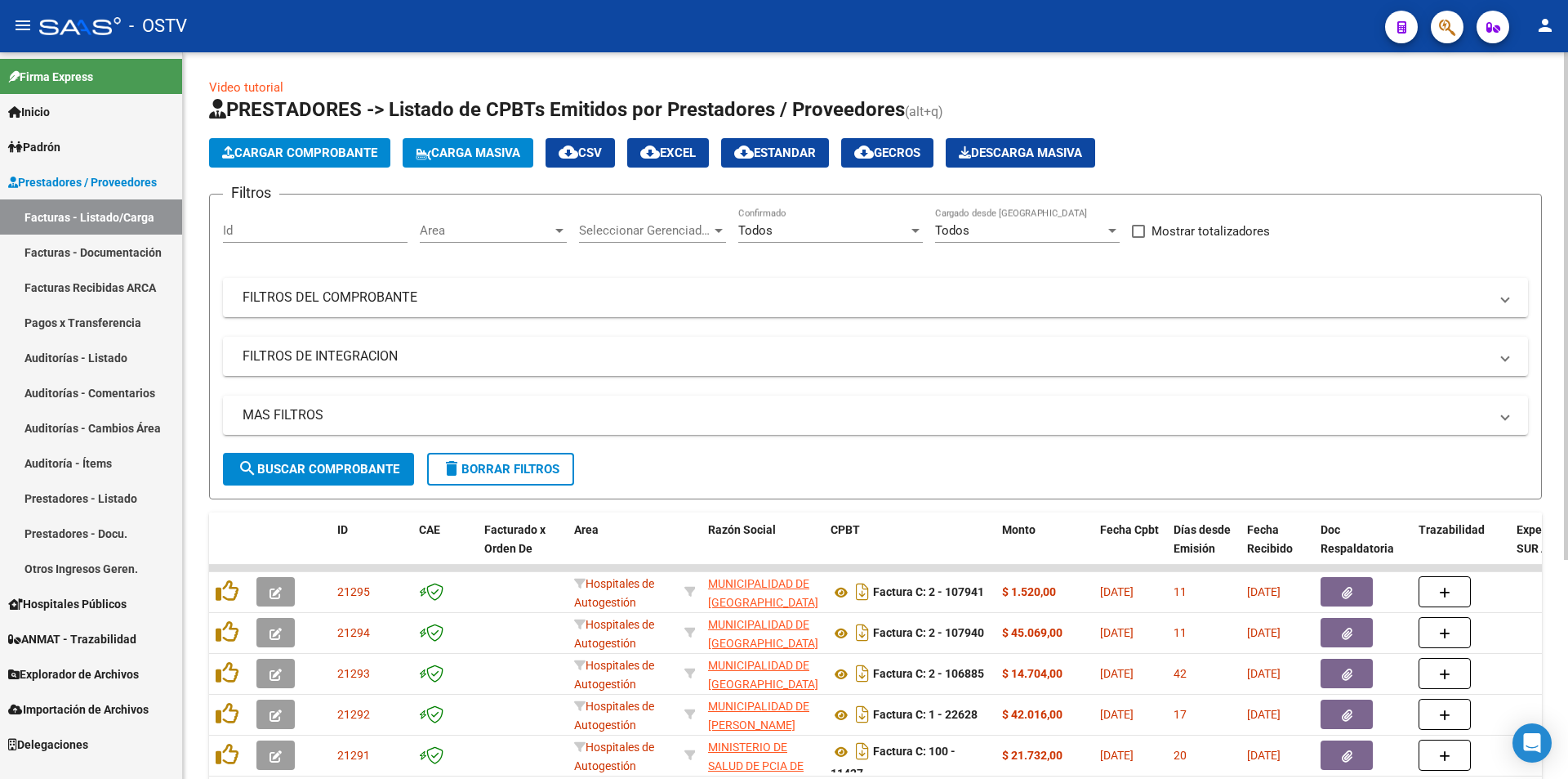
click at [324, 469] on span "search Buscar Comprobante" at bounding box center [318, 469] width 161 height 15
click at [315, 470] on span "search Buscar Comprobante" at bounding box center [318, 469] width 161 height 15
click at [330, 458] on button "search Buscar Comprobante" at bounding box center [318, 469] width 191 height 33
click at [328, 468] on span "search Buscar Comprobante" at bounding box center [318, 469] width 161 height 15
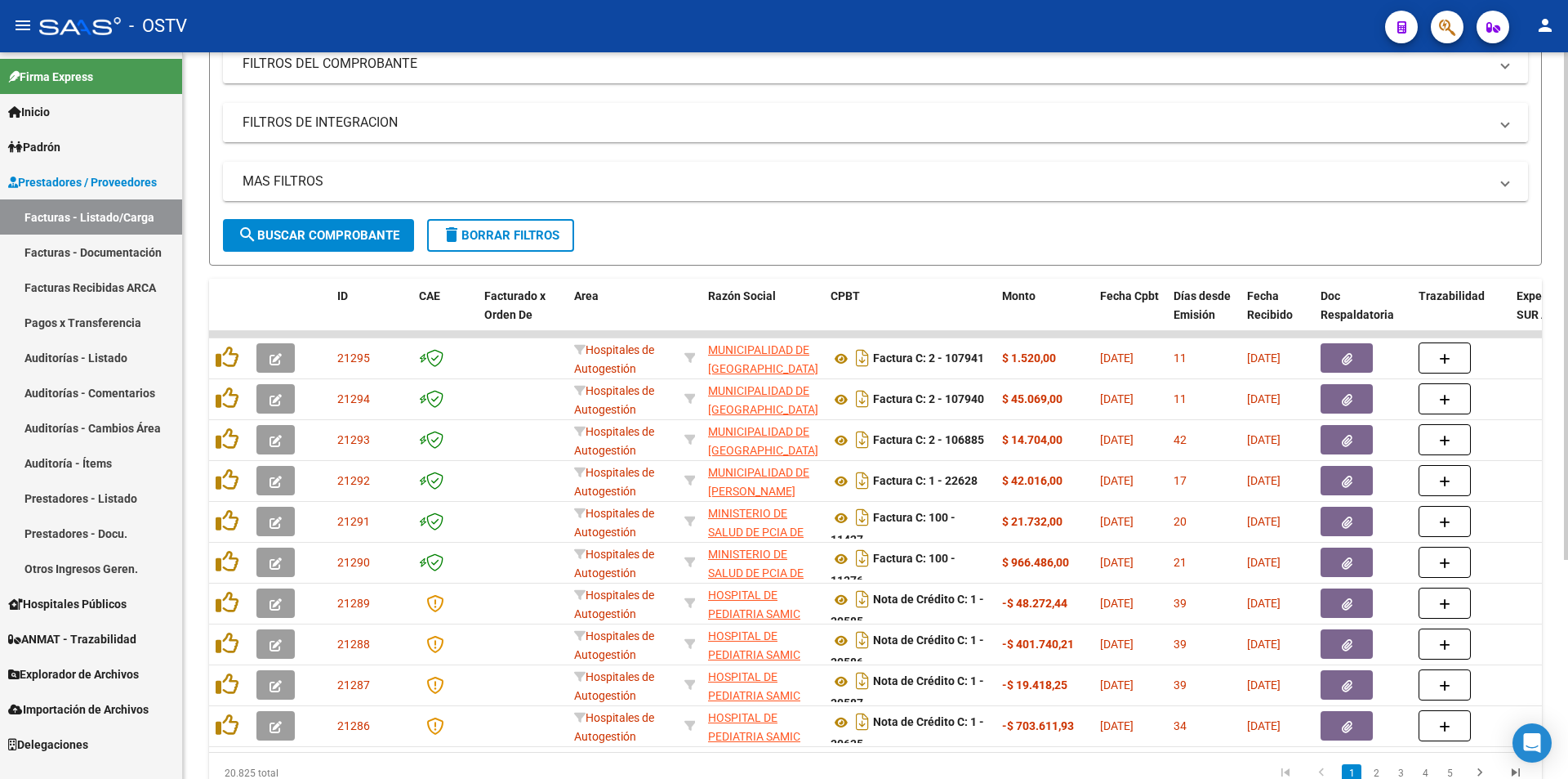
scroll to position [245, 0]
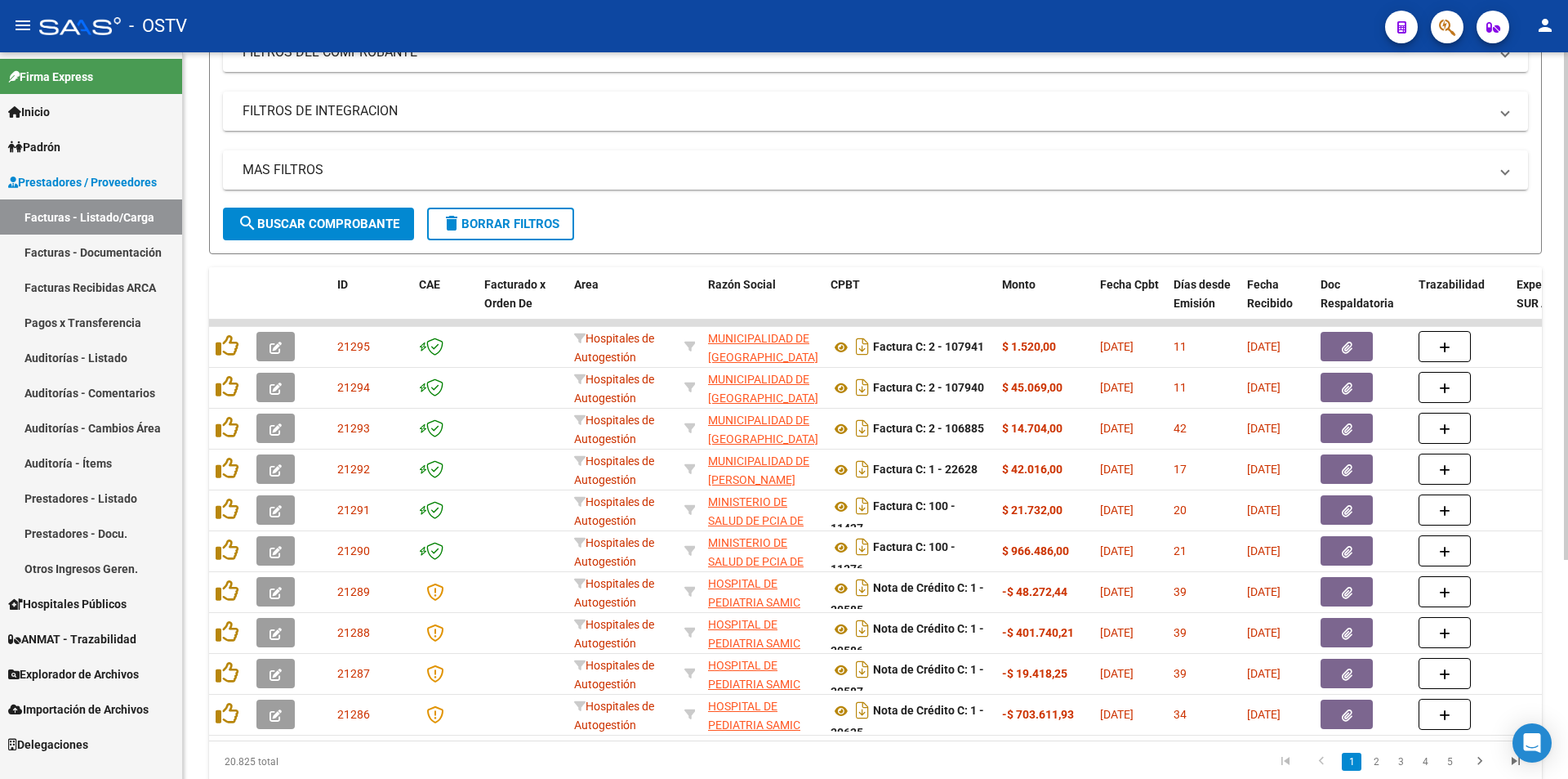
click at [295, 229] on span "search Buscar Comprobante" at bounding box center [318, 223] width 161 height 15
click at [341, 216] on span "search Buscar Comprobante" at bounding box center [318, 223] width 161 height 15
